Goal: Entertainment & Leisure: Browse casually

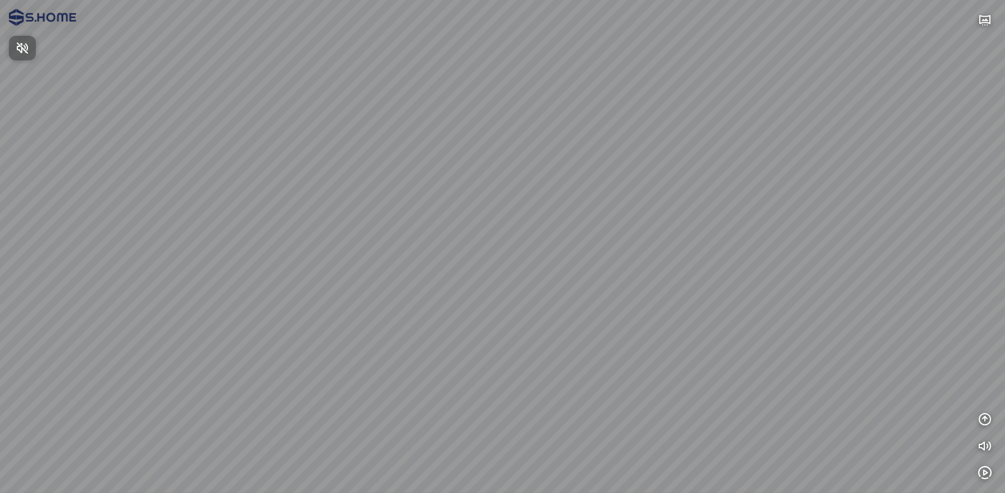
drag, startPoint x: 475, startPoint y: 309, endPoint x: 550, endPoint y: 325, distance: 76.6
click at [561, 267] on div at bounding box center [502, 246] width 1005 height 493
click at [556, 413] on div at bounding box center [502, 246] width 1005 height 493
click at [976, 449] on button "button" at bounding box center [984, 446] width 22 height 22
click at [994, 16] on button "button" at bounding box center [984, 20] width 22 height 22
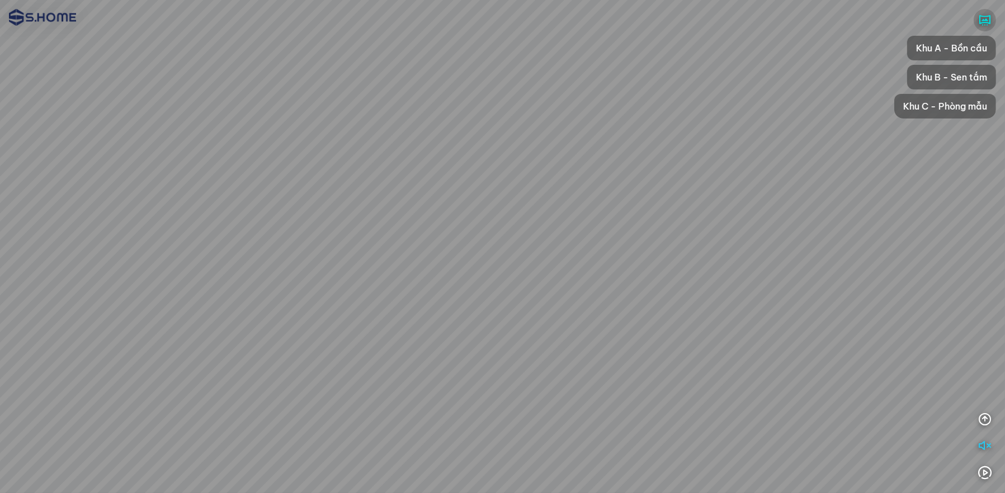
click at [981, 18] on icon "button" at bounding box center [984, 19] width 13 height 13
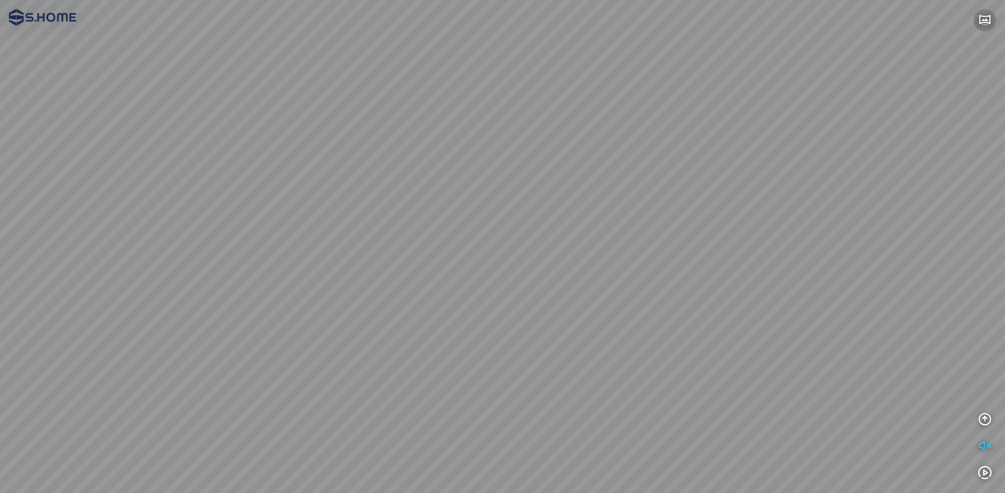
click at [981, 18] on icon "button" at bounding box center [984, 19] width 13 height 13
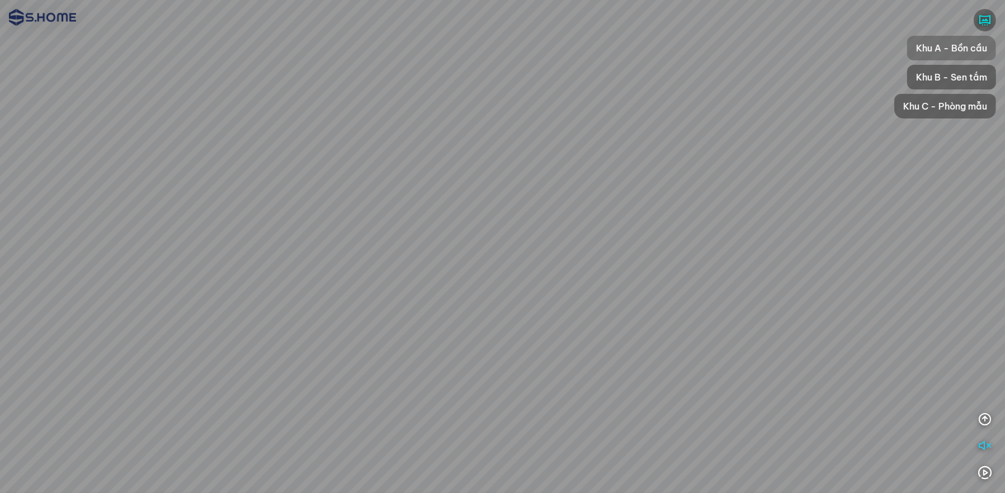
click at [959, 42] on span "Khu A - Bồn cầu" at bounding box center [951, 47] width 71 height 13
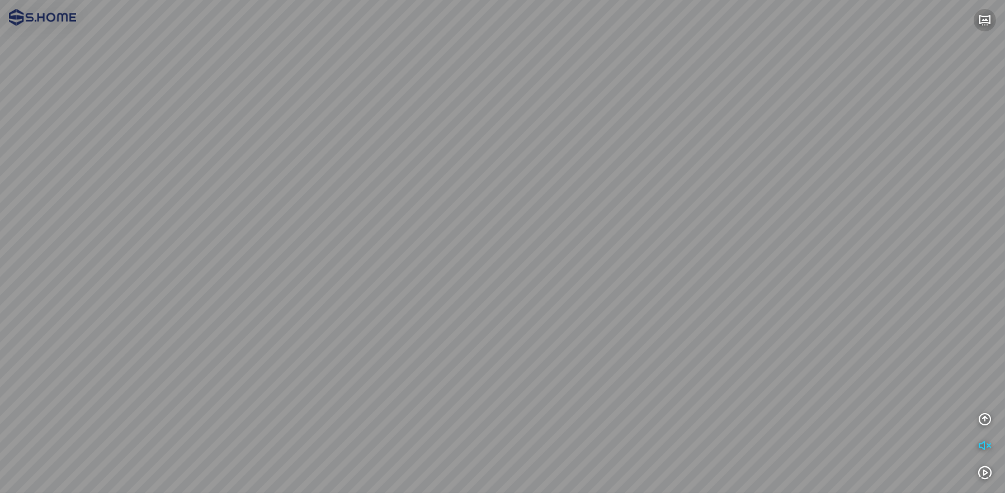
click at [988, 21] on icon "button" at bounding box center [984, 19] width 13 height 13
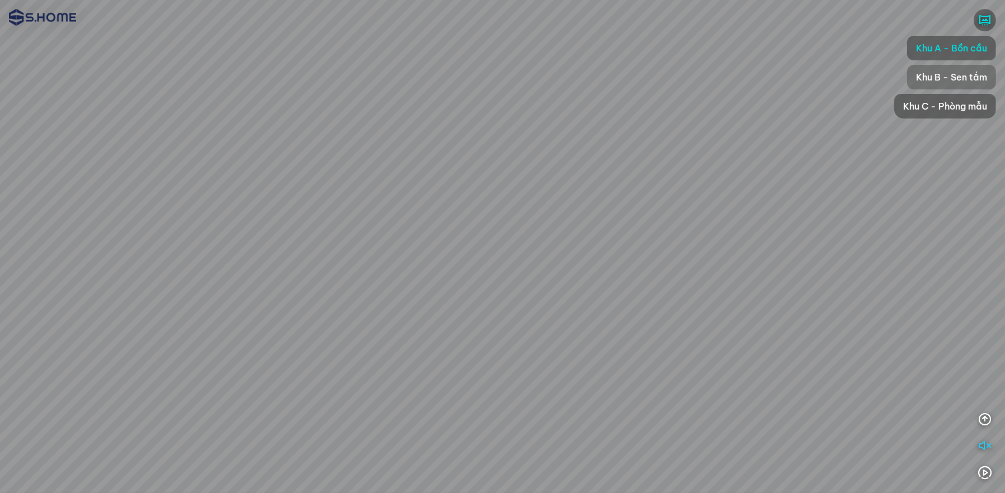
click at [949, 81] on span "Khu B - Sen tắm" at bounding box center [951, 76] width 71 height 13
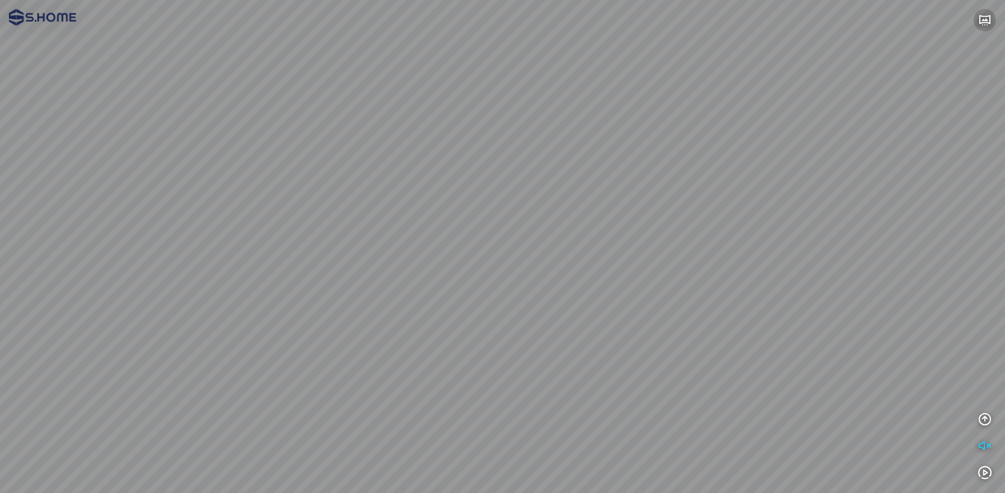
click at [985, 19] on icon "button" at bounding box center [984, 19] width 13 height 13
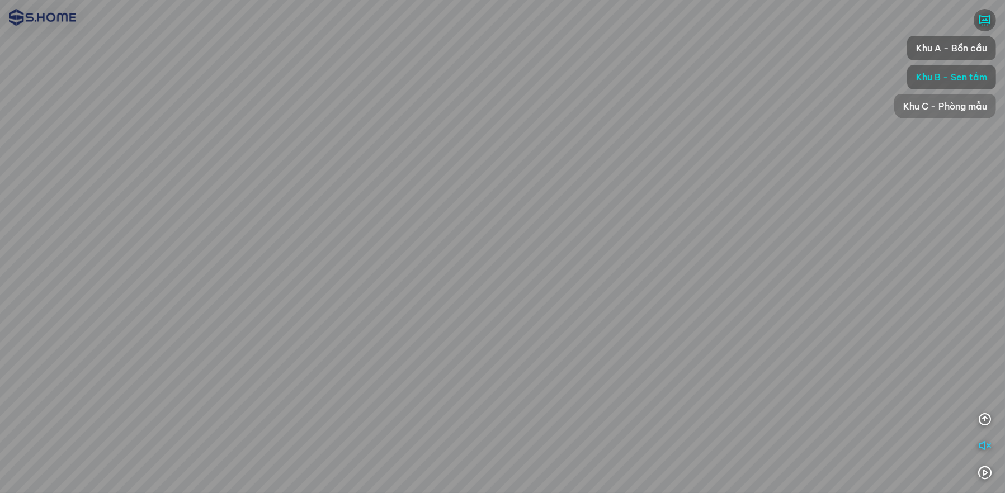
click at [947, 102] on span "Khu C - Phòng mẫu" at bounding box center [945, 106] width 84 height 13
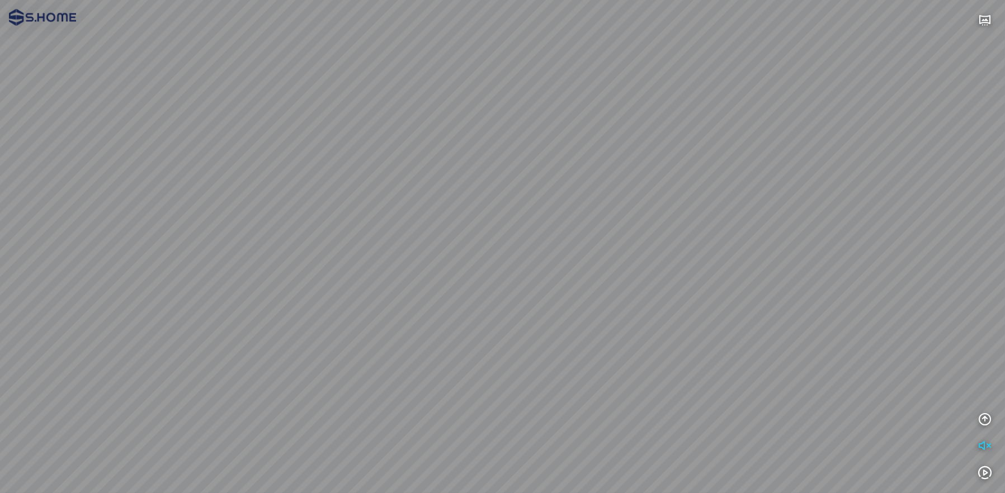
drag, startPoint x: 652, startPoint y: 207, endPoint x: 798, endPoint y: 214, distance: 146.6
click at [796, 213] on div at bounding box center [502, 246] width 1005 height 493
drag, startPoint x: 485, startPoint y: 209, endPoint x: 769, endPoint y: 185, distance: 285.5
click at [765, 186] on div at bounding box center [502, 246] width 1005 height 493
drag, startPoint x: 416, startPoint y: 217, endPoint x: 644, endPoint y: 211, distance: 227.6
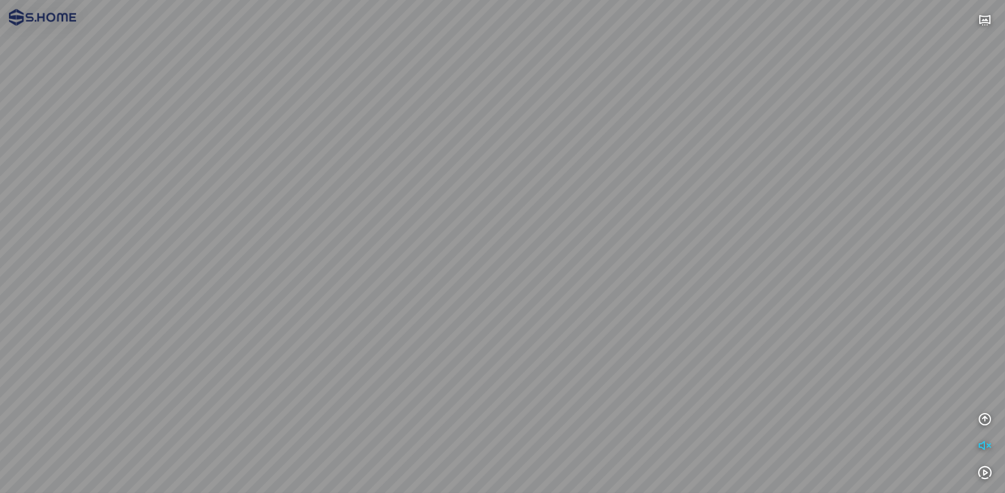
click at [644, 211] on div at bounding box center [502, 246] width 1005 height 493
drag, startPoint x: 377, startPoint y: 149, endPoint x: 676, endPoint y: 271, distance: 322.2
click at [676, 271] on div at bounding box center [502, 246] width 1005 height 493
drag, startPoint x: 543, startPoint y: 175, endPoint x: 663, endPoint y: 157, distance: 121.5
click at [663, 157] on div at bounding box center [502, 246] width 1005 height 493
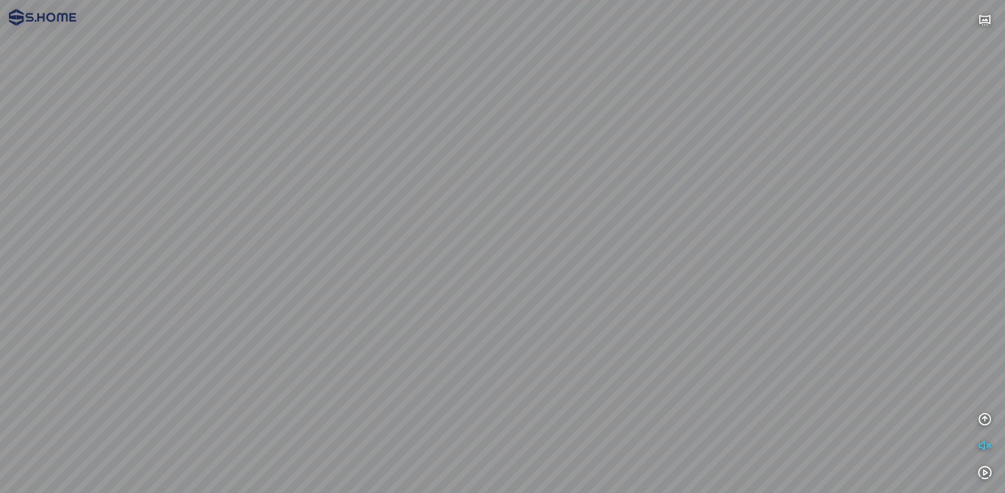
drag, startPoint x: 485, startPoint y: 169, endPoint x: 588, endPoint y: 115, distance: 116.0
click at [588, 120] on div at bounding box center [502, 246] width 1005 height 493
drag, startPoint x: 541, startPoint y: 182, endPoint x: 543, endPoint y: 127, distance: 54.8
click at [543, 127] on div at bounding box center [502, 246] width 1005 height 493
drag, startPoint x: 470, startPoint y: 154, endPoint x: 249, endPoint y: 187, distance: 222.7
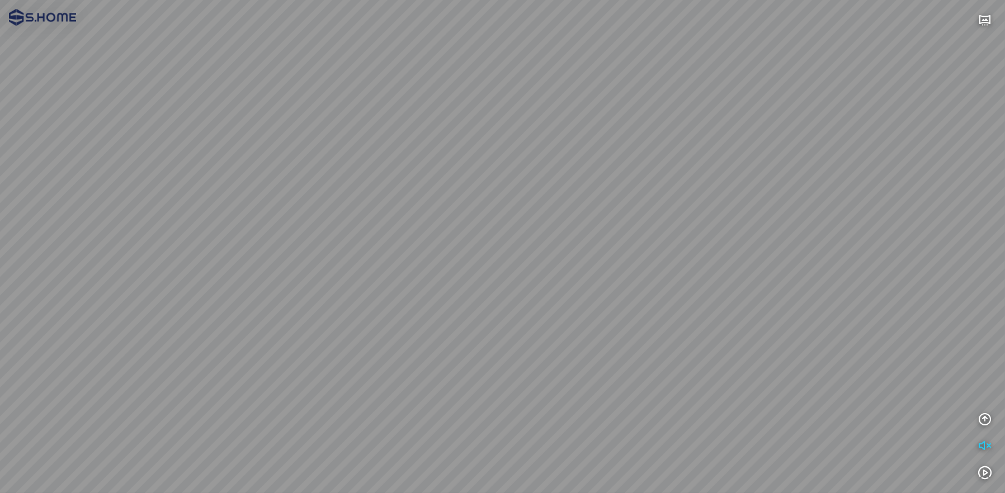
click at [266, 204] on div at bounding box center [502, 246] width 1005 height 493
drag, startPoint x: 609, startPoint y: 167, endPoint x: 498, endPoint y: 207, distance: 117.8
click at [498, 207] on div at bounding box center [502, 246] width 1005 height 493
drag, startPoint x: 858, startPoint y: 396, endPoint x: 577, endPoint y: 278, distance: 304.4
click at [577, 278] on div at bounding box center [502, 246] width 1005 height 493
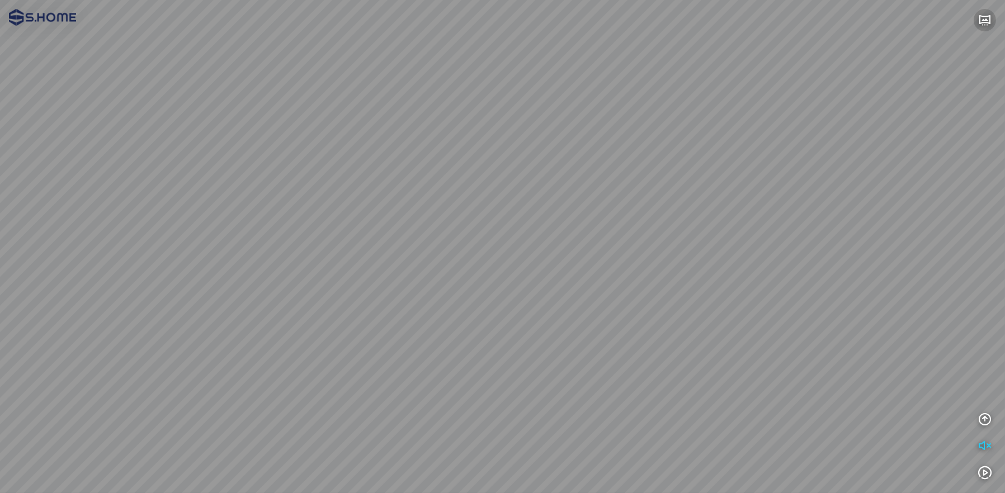
click at [986, 15] on icon "button" at bounding box center [984, 19] width 13 height 13
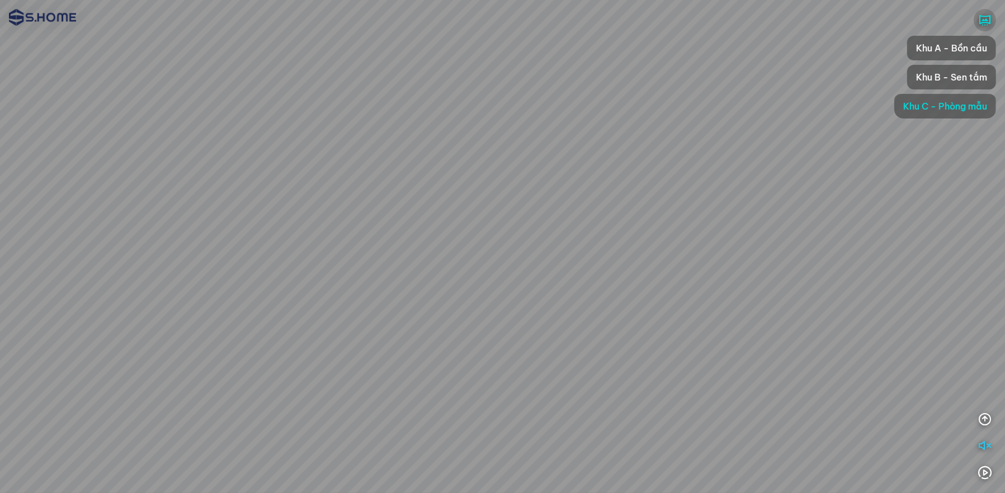
click at [984, 17] on icon "button" at bounding box center [984, 19] width 13 height 13
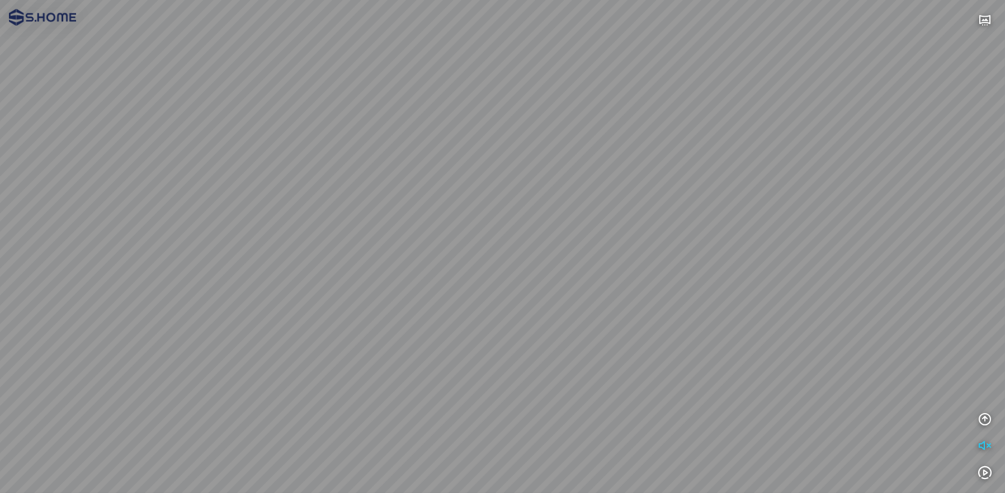
click at [637, 325] on div at bounding box center [502, 246] width 1005 height 493
click at [721, 318] on div at bounding box center [502, 246] width 1005 height 493
drag, startPoint x: 698, startPoint y: 261, endPoint x: 639, endPoint y: 187, distance: 94.2
click at [267, 186] on div at bounding box center [502, 246] width 1005 height 493
drag, startPoint x: 599, startPoint y: 371, endPoint x: 711, endPoint y: 411, distance: 119.0
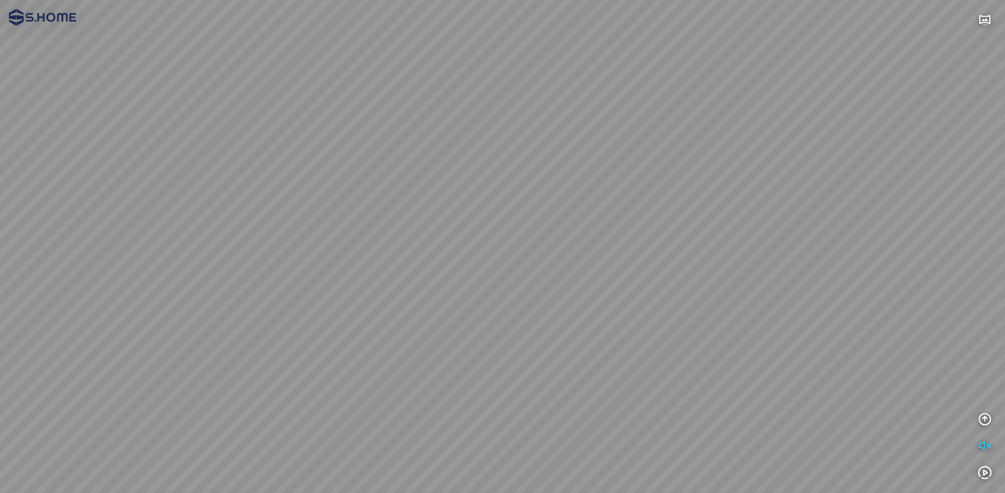
click at [716, 431] on div at bounding box center [502, 246] width 1005 height 493
drag, startPoint x: 734, startPoint y: 217, endPoint x: 725, endPoint y: 297, distance: 80.0
click at [725, 297] on div at bounding box center [502, 246] width 1005 height 493
click at [995, 26] on div at bounding box center [984, 20] width 22 height 22
click at [988, 474] on icon "button" at bounding box center [984, 472] width 13 height 13
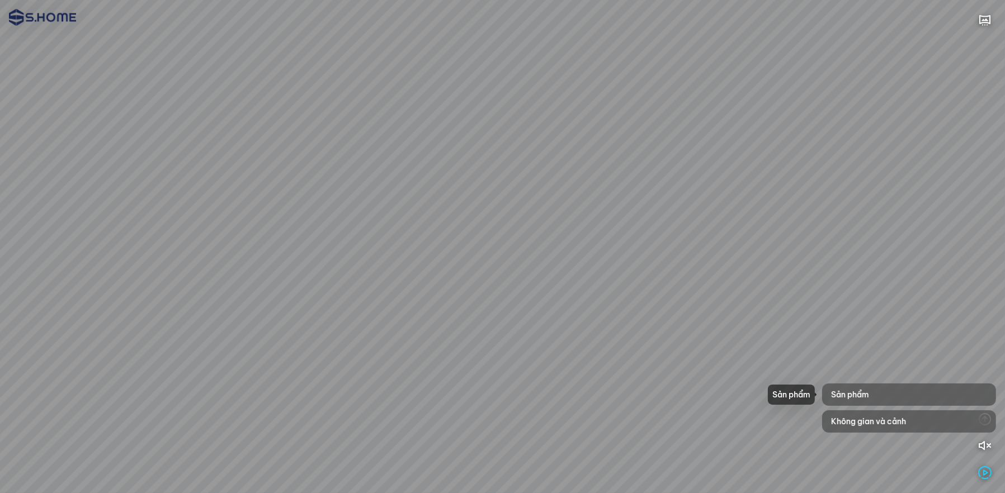
click at [884, 405] on div "Sản phẩm" at bounding box center [909, 395] width 174 height 22
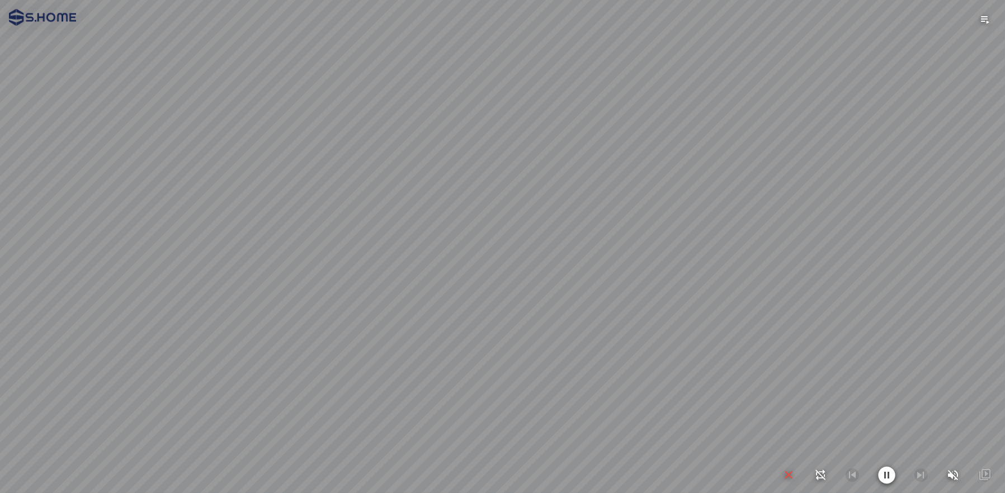
click at [878, 394] on div at bounding box center [502, 246] width 1005 height 493
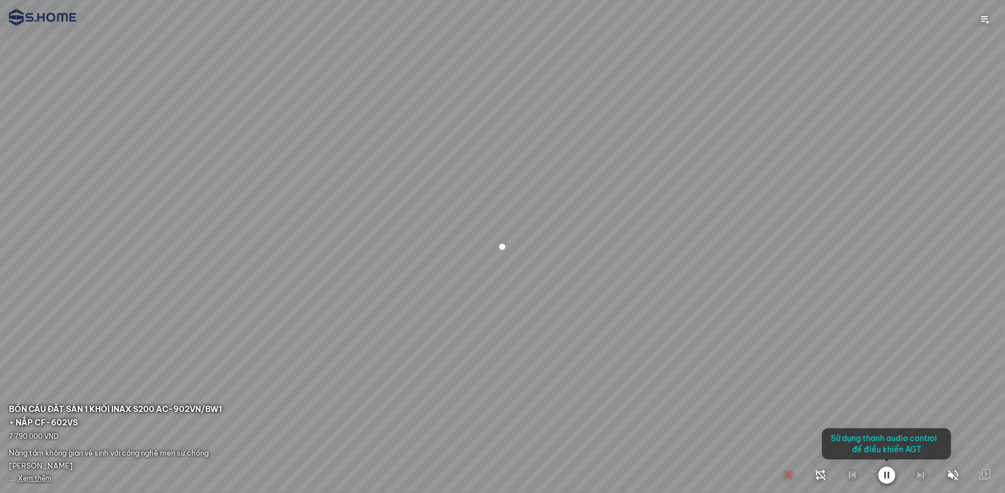
click at [941, 475] on div at bounding box center [887, 475] width 210 height 18
click at [949, 474] on icon "button" at bounding box center [952, 474] width 13 height 13
click at [879, 475] on icon "button" at bounding box center [885, 474] width 13 height 13
drag, startPoint x: 221, startPoint y: 363, endPoint x: 319, endPoint y: 347, distance: 99.1
click at [29, 475] on span "Xem thêm" at bounding box center [35, 478] width 34 height 8
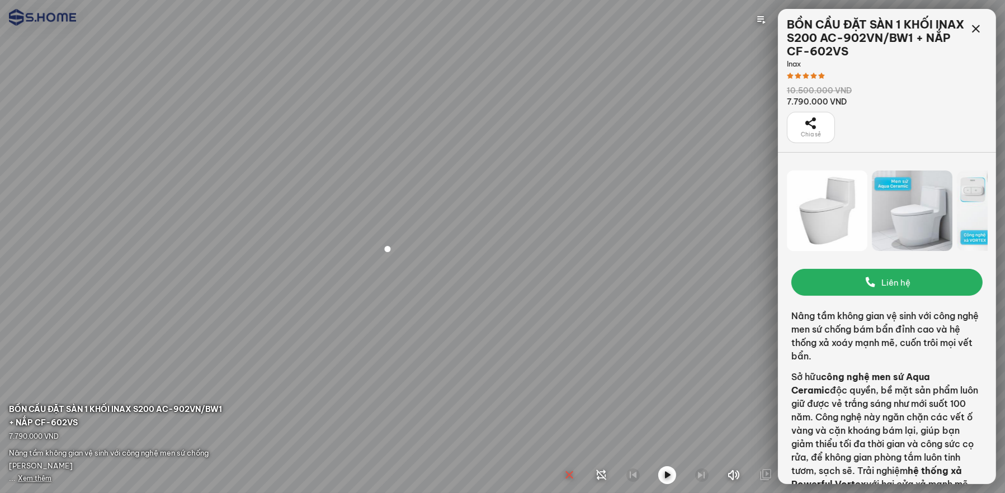
click at [551, 345] on div at bounding box center [502, 246] width 1005 height 493
drag, startPoint x: 367, startPoint y: 362, endPoint x: 519, endPoint y: 351, distance: 153.0
click at [519, 364] on div at bounding box center [502, 246] width 1005 height 493
drag, startPoint x: 591, startPoint y: 329, endPoint x: 740, endPoint y: 285, distance: 155.1
click at [765, 280] on div at bounding box center [502, 246] width 1005 height 493
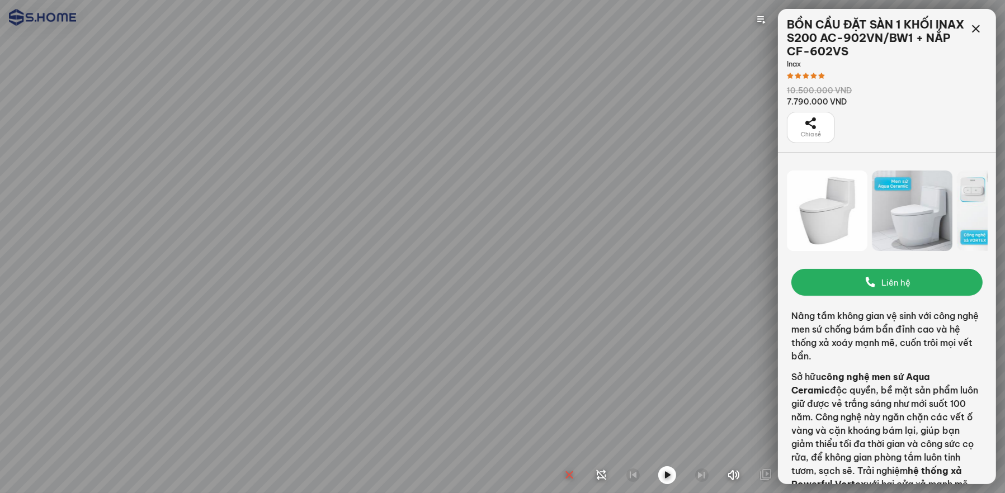
drag, startPoint x: 421, startPoint y: 285, endPoint x: 665, endPoint y: 319, distance: 246.7
click at [677, 325] on div at bounding box center [502, 246] width 1005 height 493
drag, startPoint x: 330, startPoint y: 304, endPoint x: 659, endPoint y: 266, distance: 330.8
click at [646, 280] on div at bounding box center [502, 246] width 1005 height 493
click at [977, 27] on icon at bounding box center [975, 28] width 13 height 13
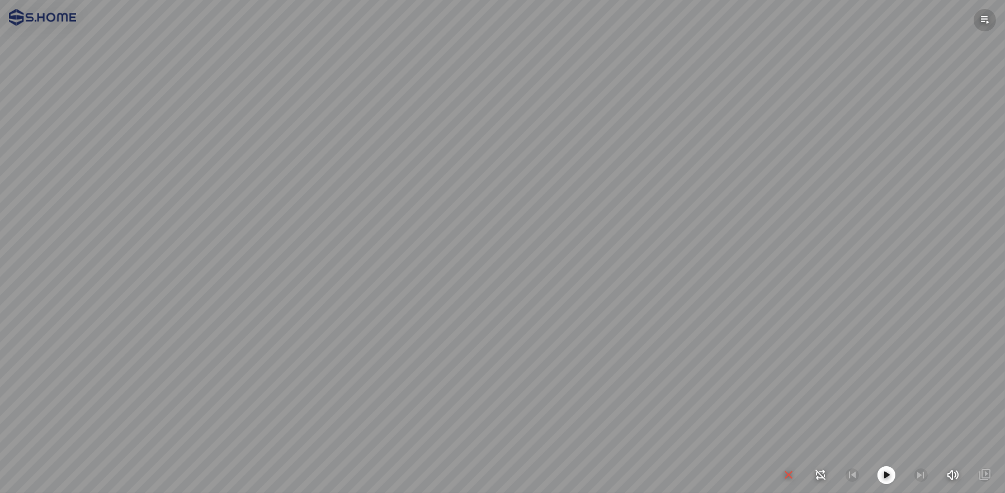
click at [979, 17] on icon "button" at bounding box center [984, 19] width 13 height 13
click at [960, 79] on span "Không gian và cảnh" at bounding box center [944, 76] width 86 height 13
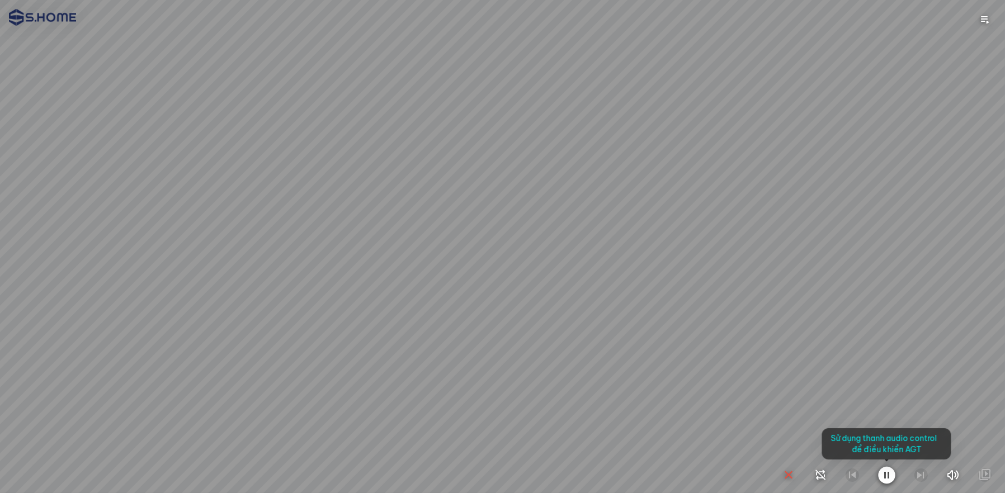
drag, startPoint x: 808, startPoint y: 196, endPoint x: 425, endPoint y: 167, distance: 384.7
click at [425, 167] on div at bounding box center [502, 246] width 1005 height 493
click at [886, 474] on icon "button" at bounding box center [886, 475] width 17 height 18
click at [820, 474] on icon "button" at bounding box center [820, 474] width 14 height 13
click at [819, 476] on icon "button" at bounding box center [819, 474] width 13 height 13
